Goal: Task Accomplishment & Management: Use online tool/utility

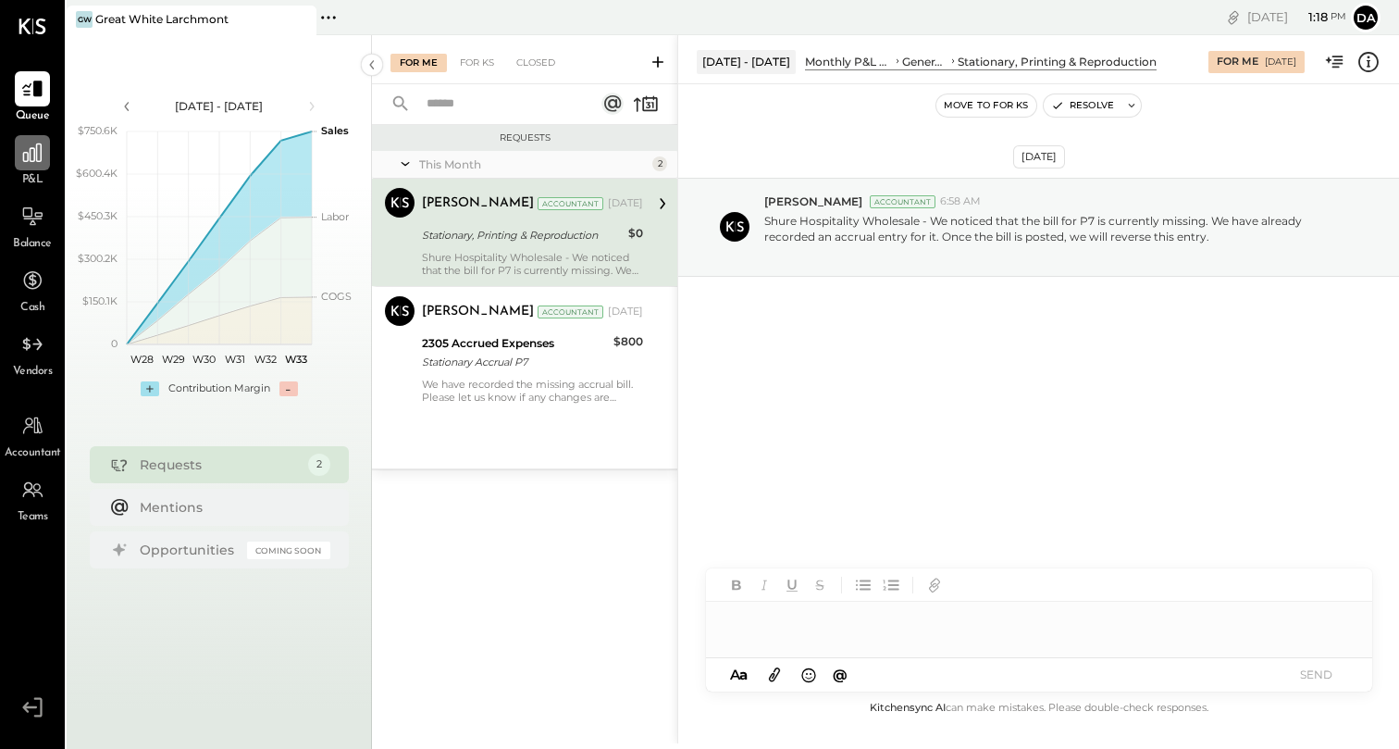
click at [38, 167] on div at bounding box center [32, 152] width 35 height 35
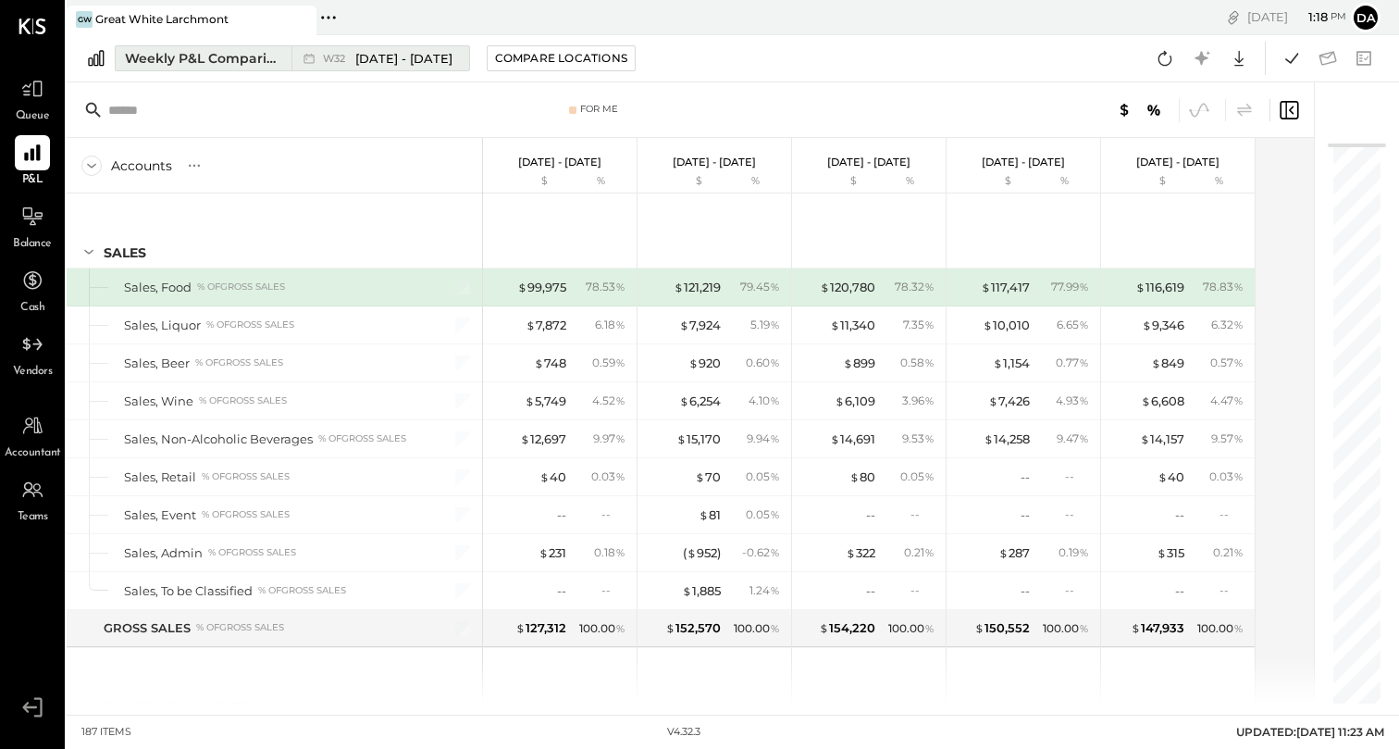
click at [229, 58] on div "Weekly P&L Comparison" at bounding box center [202, 58] width 155 height 19
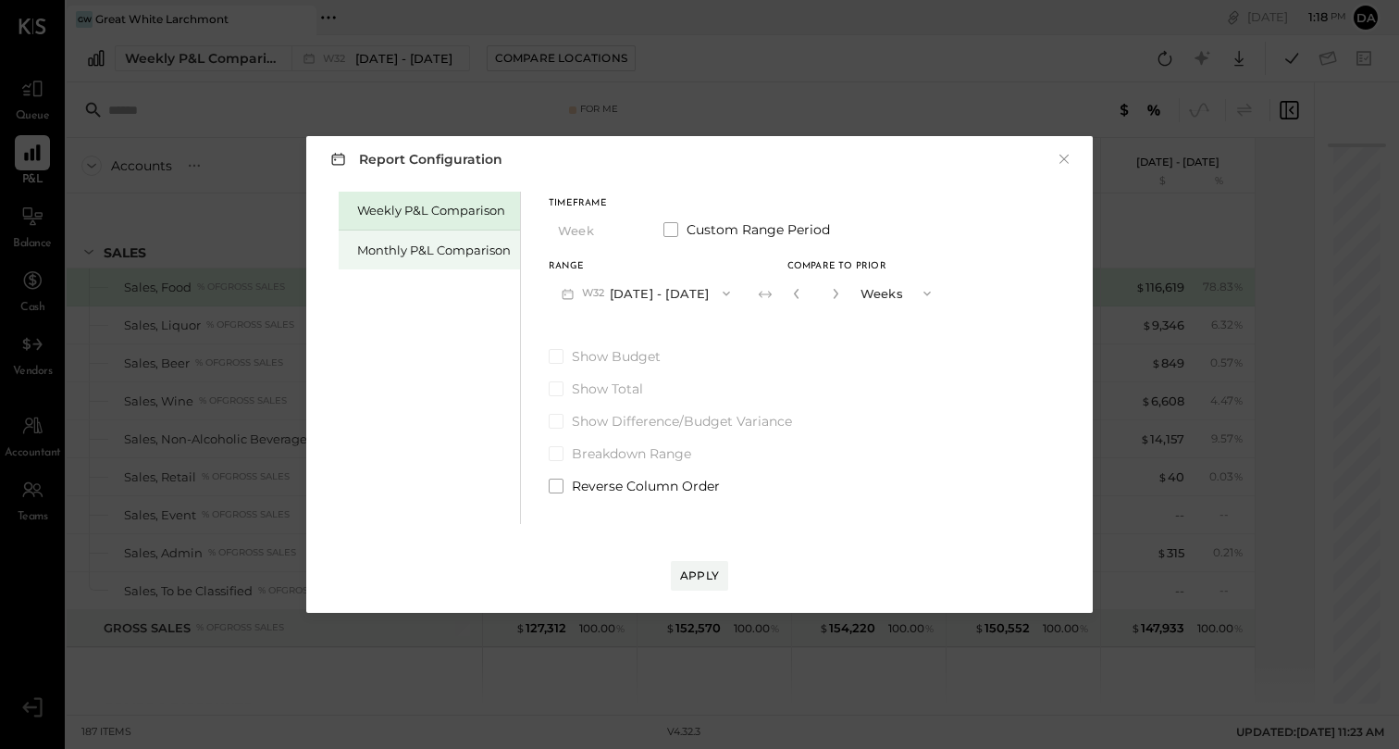
click at [455, 237] on div "Monthly P&L Comparison" at bounding box center [429, 249] width 181 height 39
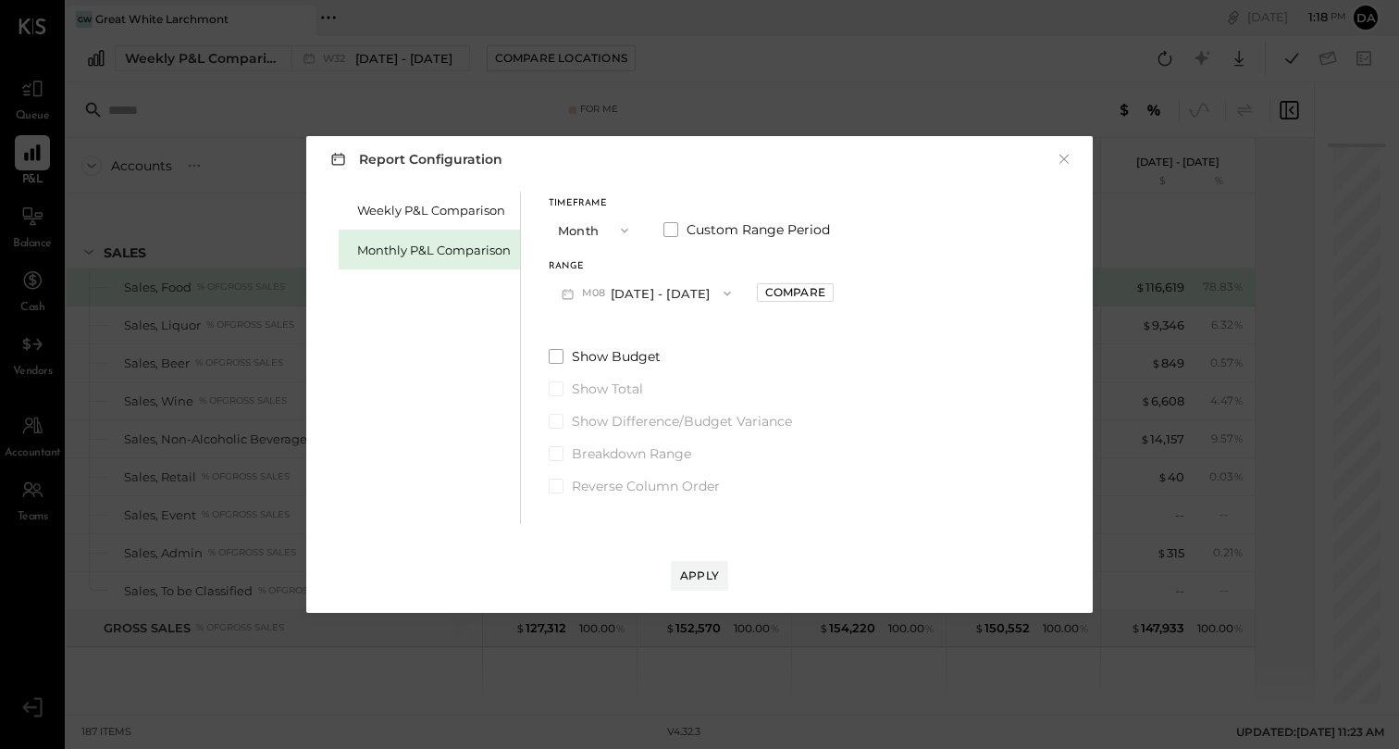
click at [641, 289] on button "M08 [DATE] - [DATE]" at bounding box center [646, 293] width 195 height 34
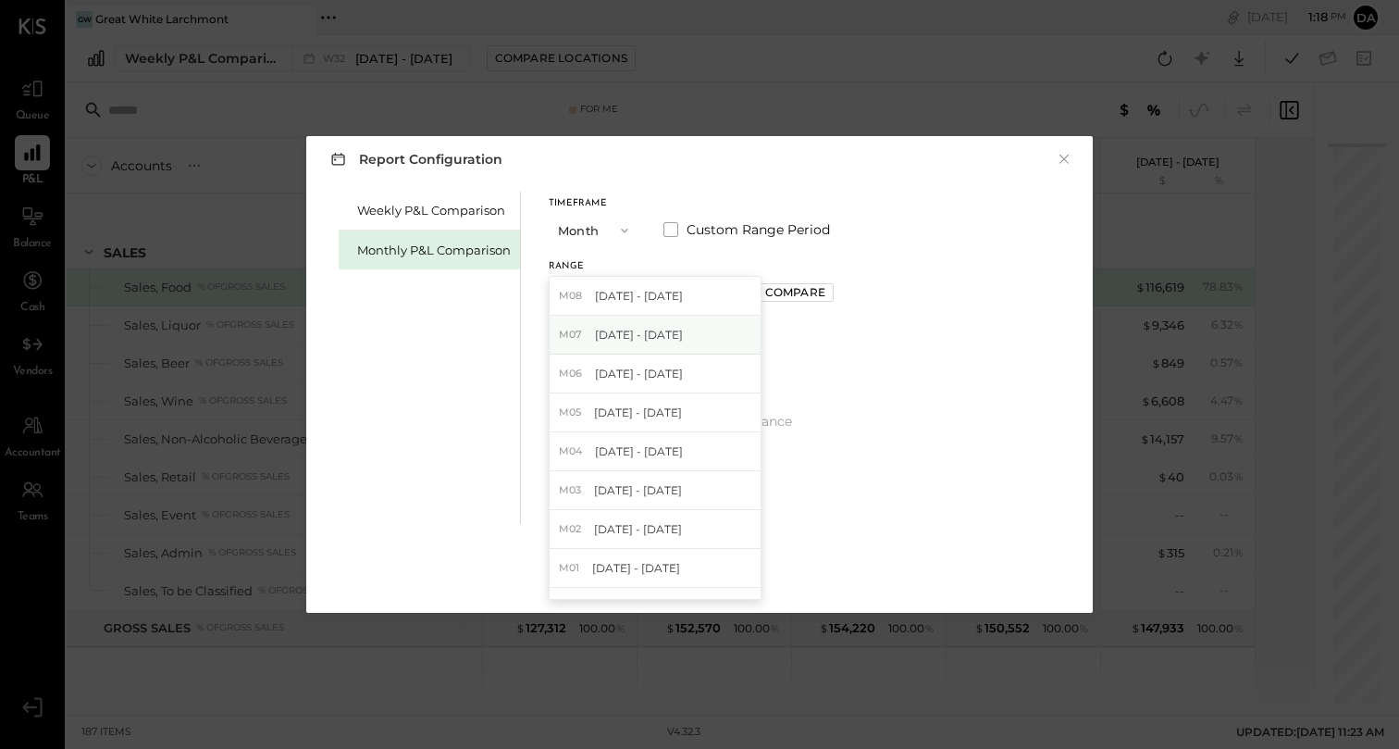
click at [665, 332] on span "[DATE] - [DATE]" at bounding box center [639, 335] width 88 height 16
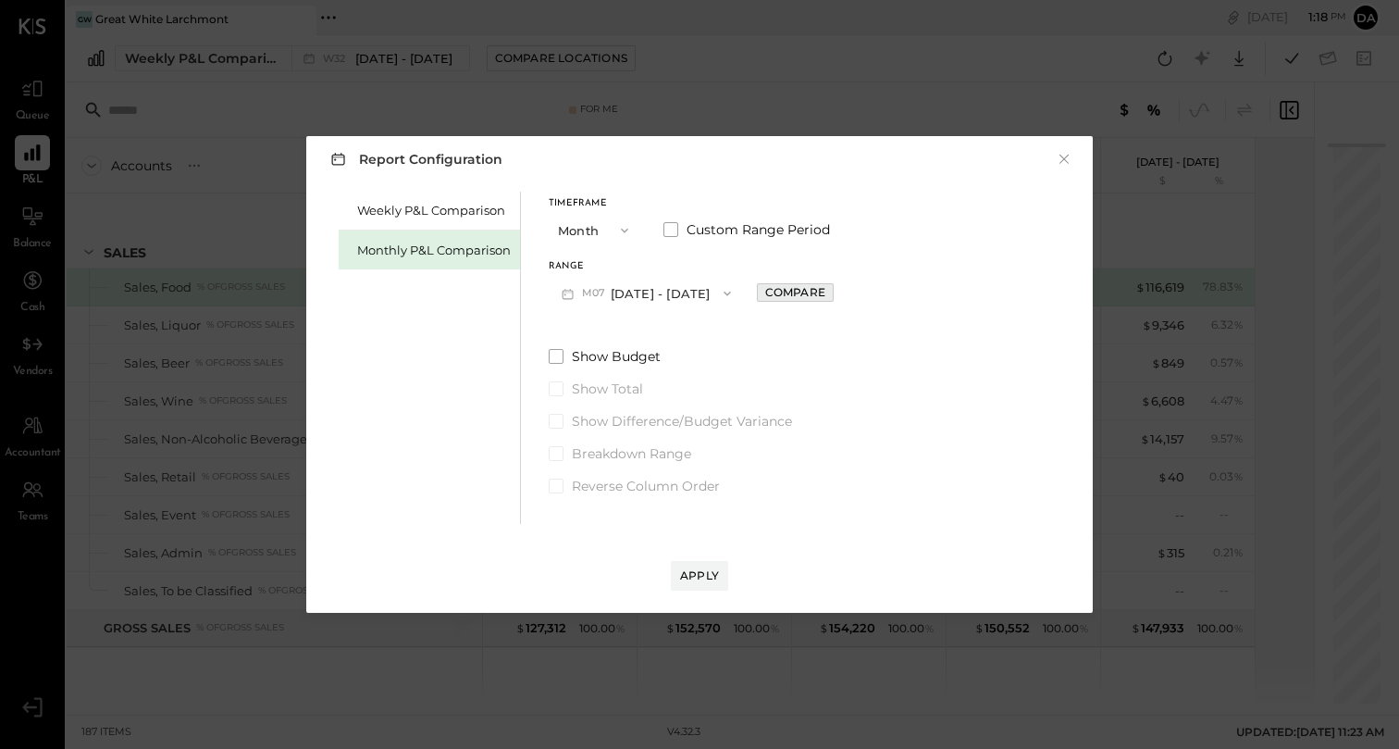
click at [783, 297] on div "Compare" at bounding box center [795, 292] width 60 height 16
click at [831, 290] on icon "button" at bounding box center [836, 293] width 11 height 11
type input "*"
click at [692, 573] on div "Apply" at bounding box center [699, 575] width 39 height 16
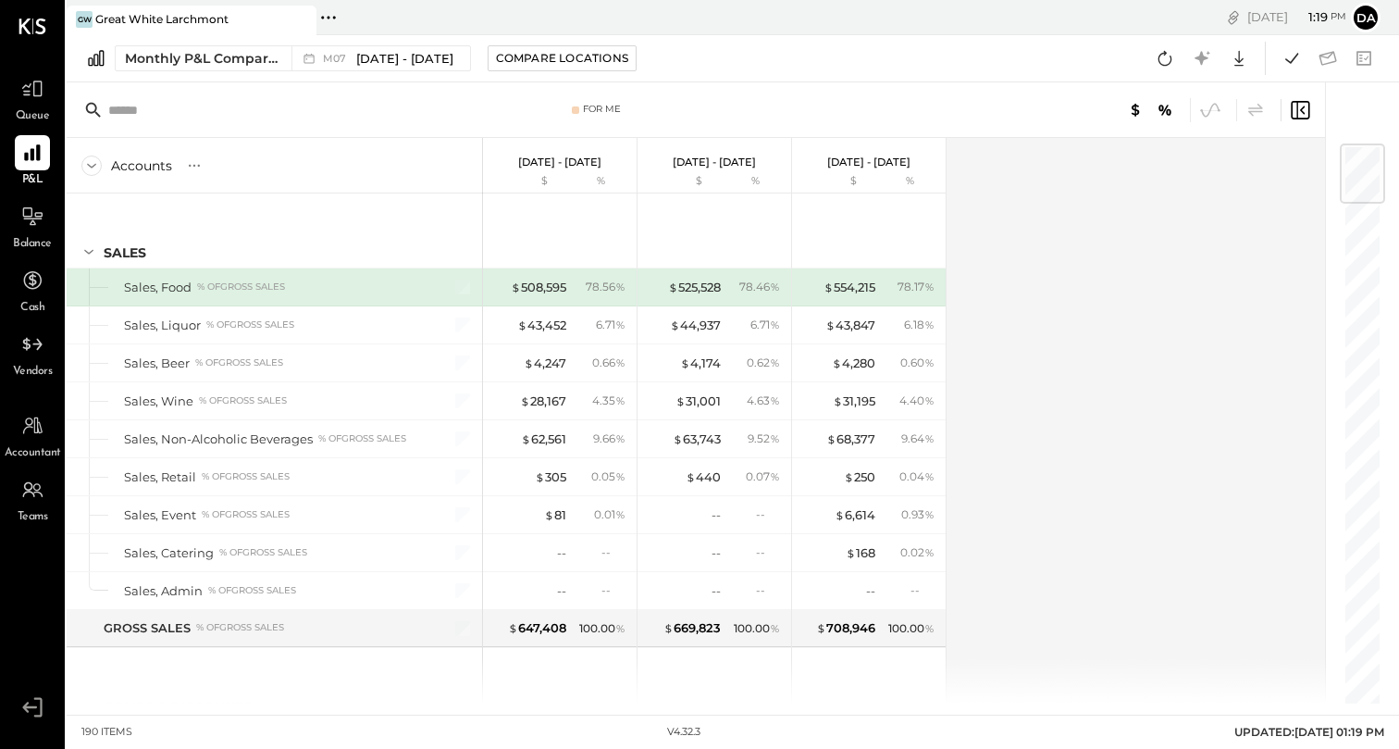
click at [331, 19] on icon at bounding box center [328, 18] width 24 height 24
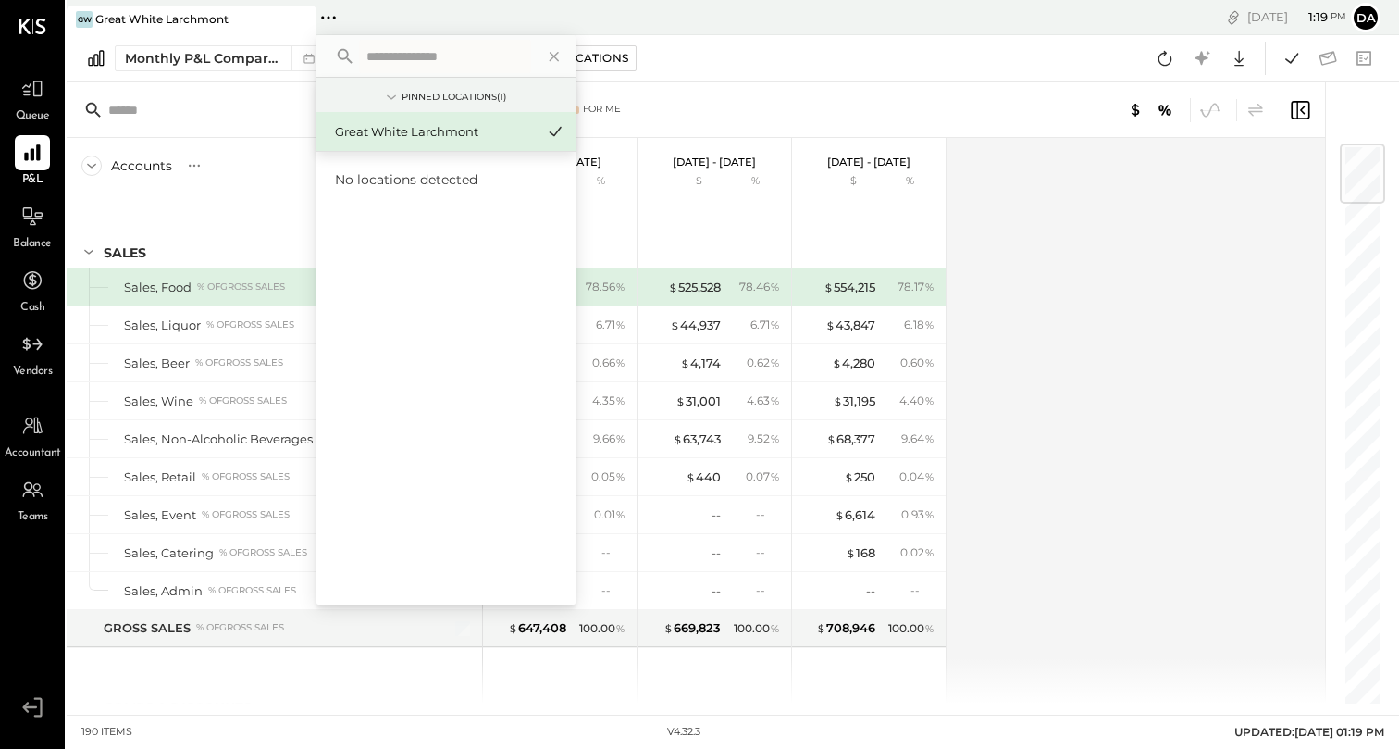
click at [265, 18] on div at bounding box center [284, 19] width 65 height 27
